Goal: Find specific page/section: Find specific page/section

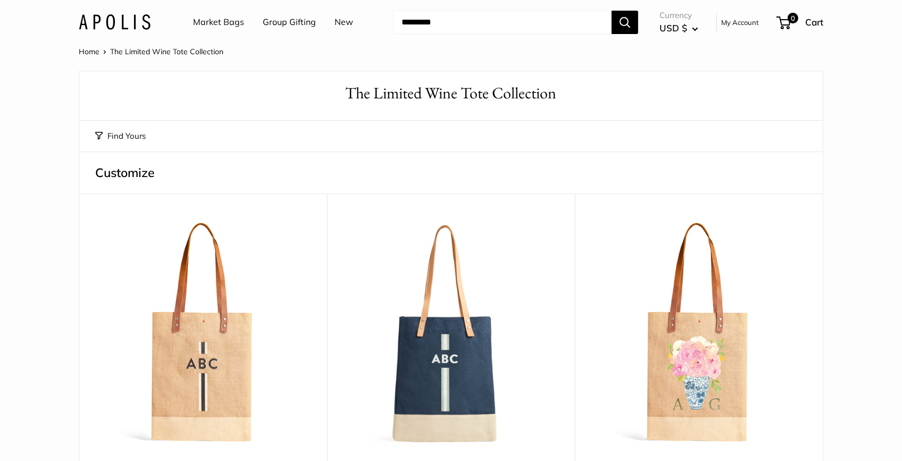
click at [225, 25] on link "Market Bags" at bounding box center [218, 22] width 51 height 16
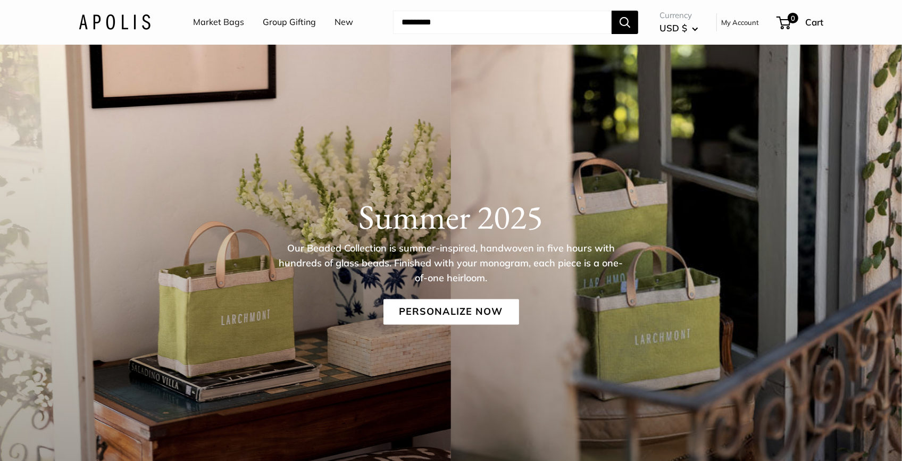
scroll to position [43, 0]
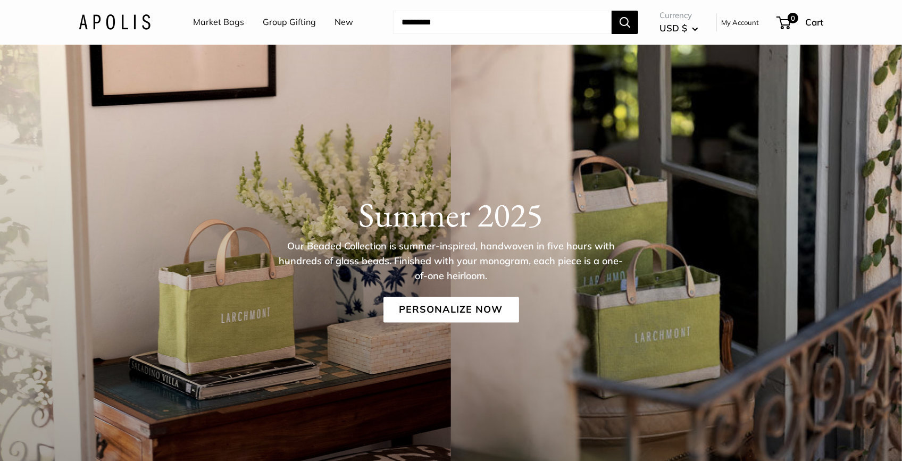
click at [565, 23] on input "Search..." at bounding box center [502, 22] width 219 height 23
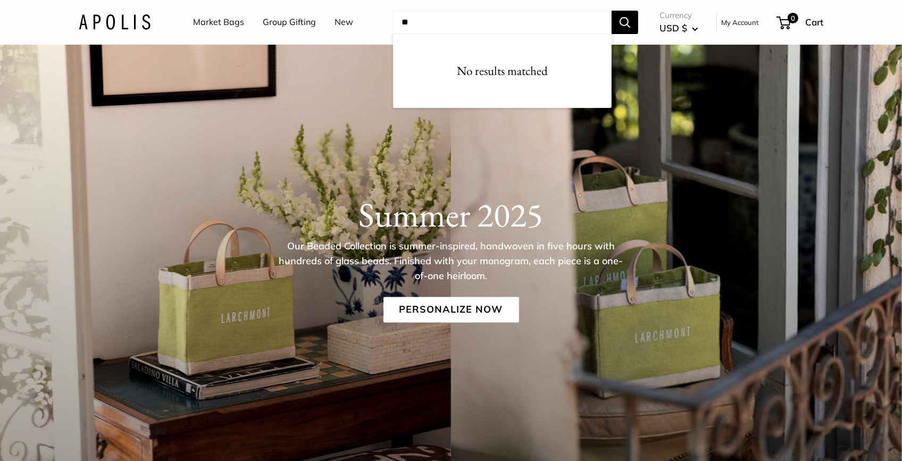
type input "*"
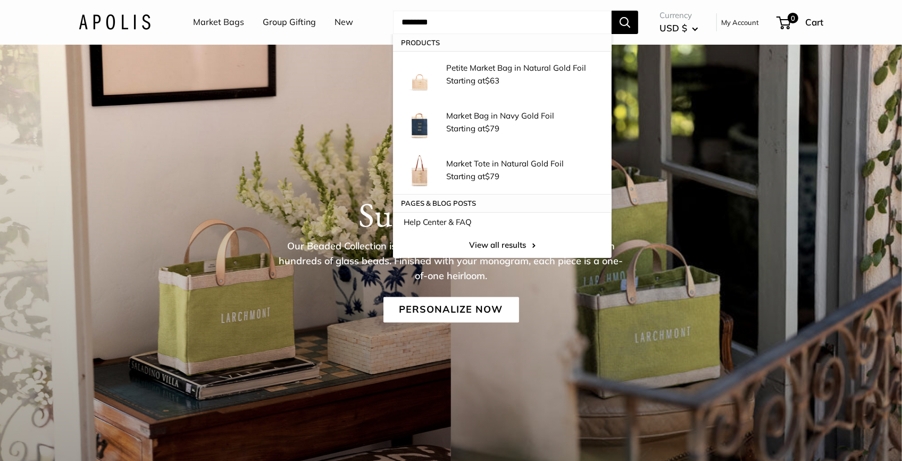
type input "********"
click at [612, 11] on button "Search" at bounding box center [625, 22] width 27 height 23
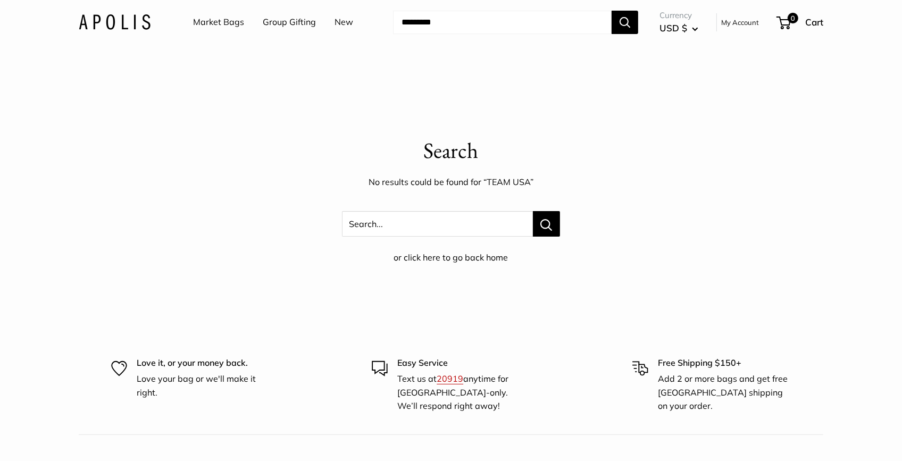
click at [478, 31] on input "Search..." at bounding box center [502, 22] width 219 height 23
type input "***"
click at [612, 11] on button "Search" at bounding box center [625, 22] width 27 height 23
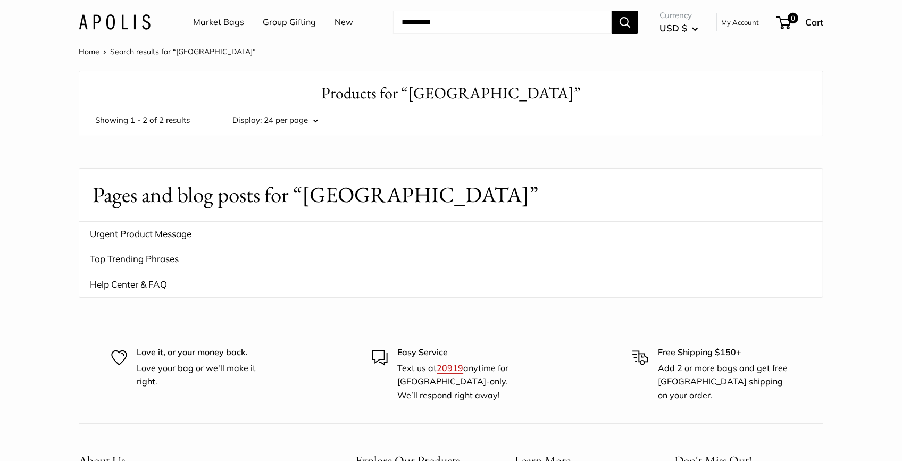
click at [475, 23] on input "Search..." at bounding box center [502, 22] width 219 height 23
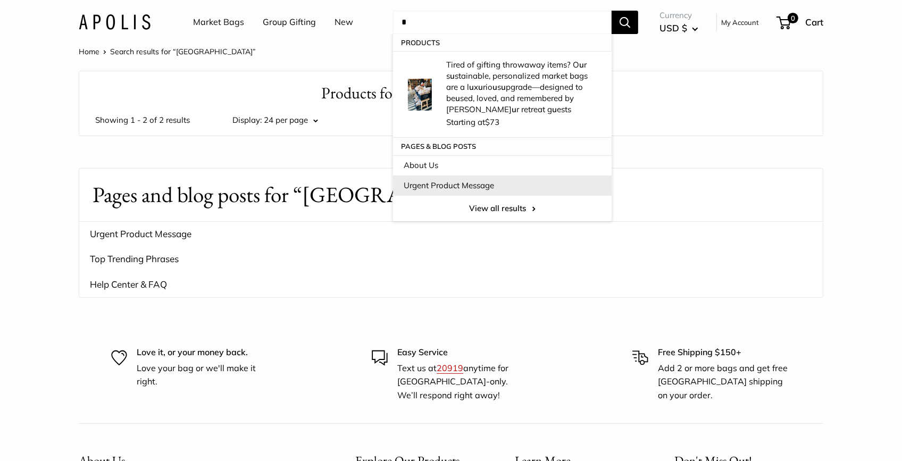
type input "*"
click at [428, 187] on link "Urgent Product Message" at bounding box center [502, 186] width 219 height 20
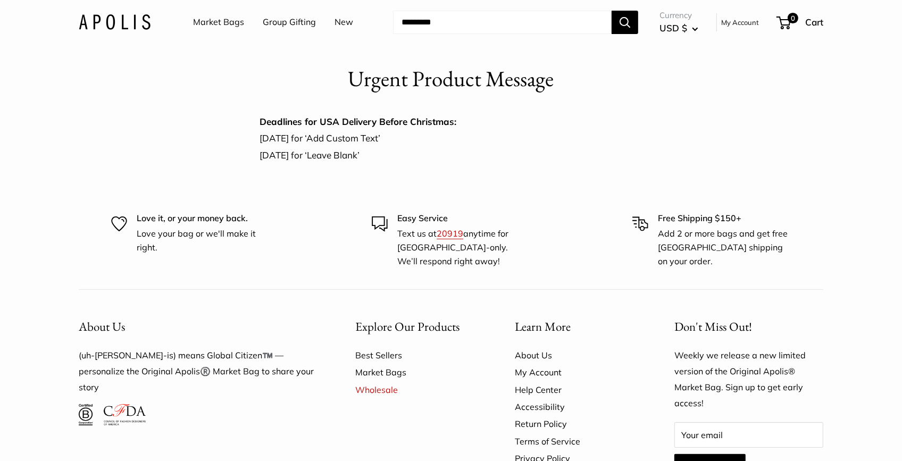
click at [233, 19] on link "Market Bags" at bounding box center [218, 22] width 51 height 16
